Goal: Navigation & Orientation: Find specific page/section

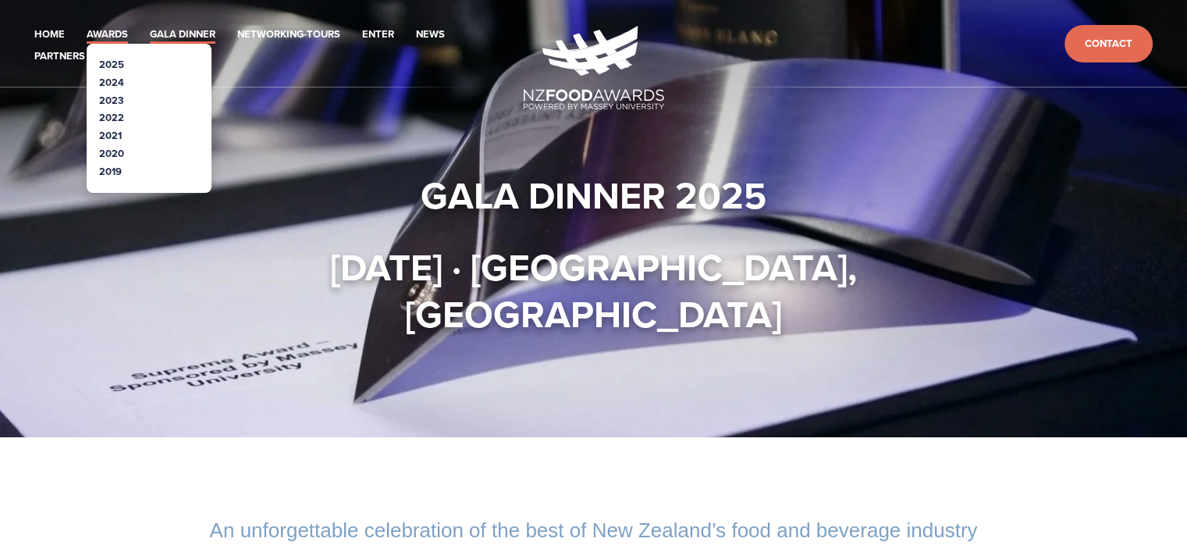
click at [98, 27] on link "Awards" at bounding box center [107, 35] width 41 height 18
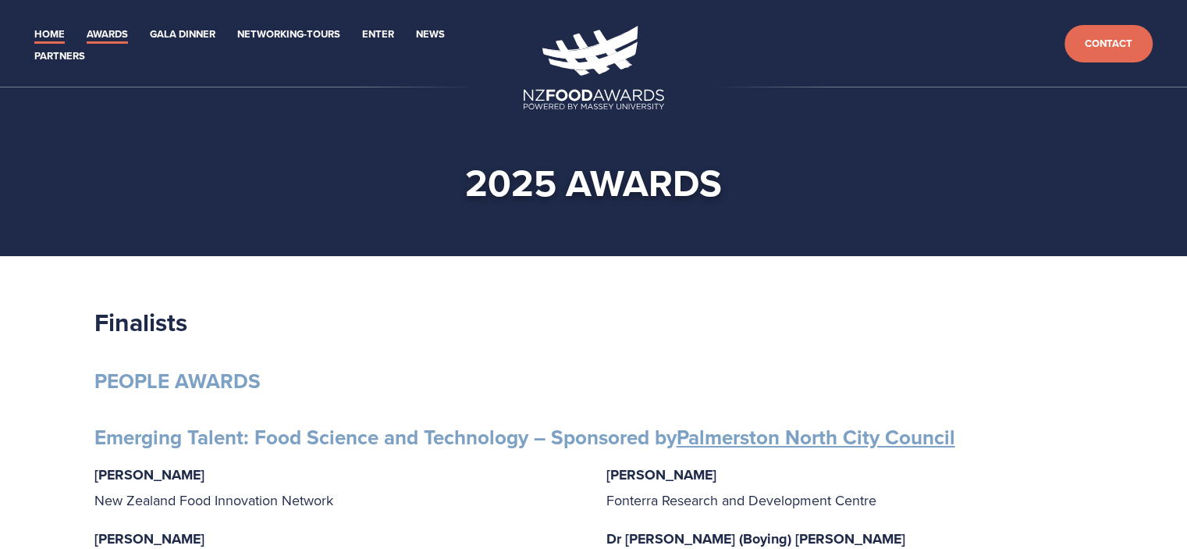
click at [49, 30] on link "Home" at bounding box center [49, 35] width 30 height 18
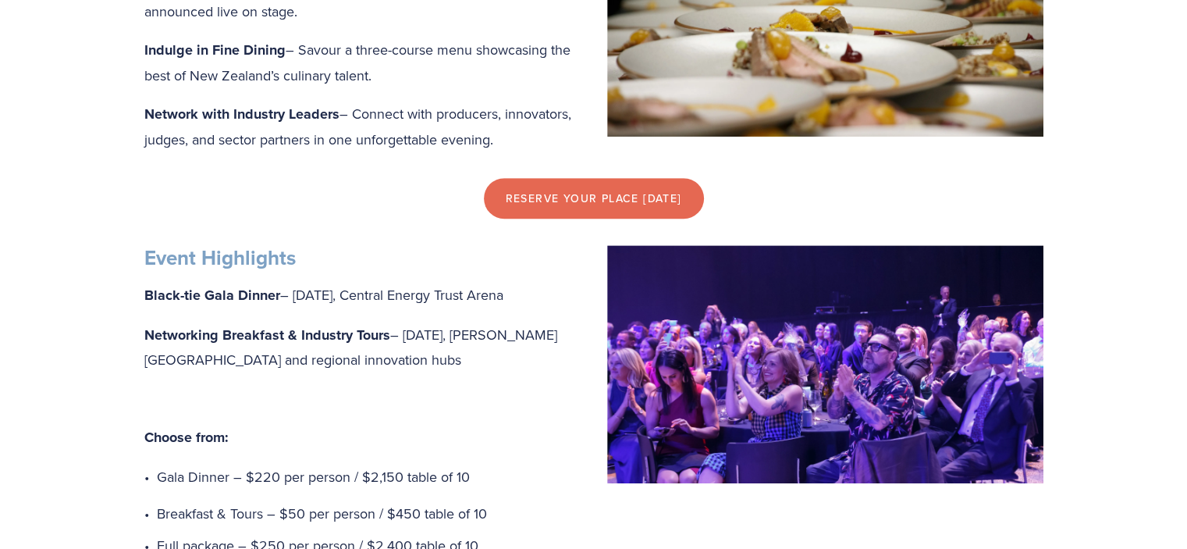
scroll to position [911, 0]
